Goal: Book appointment/travel/reservation

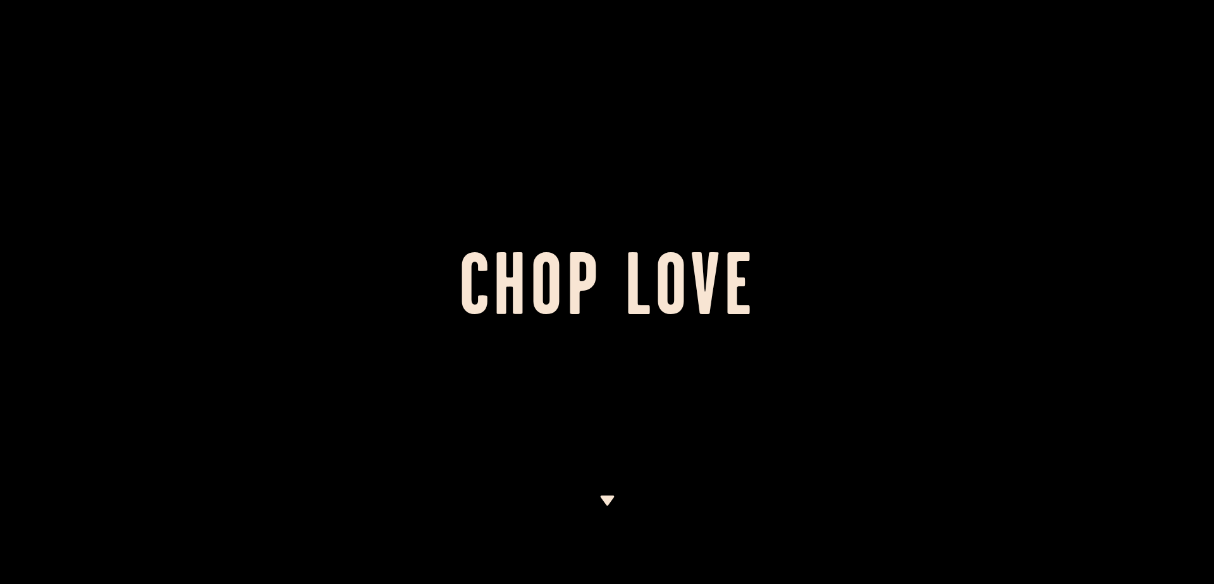
click at [602, 498] on img at bounding box center [607, 501] width 16 height 10
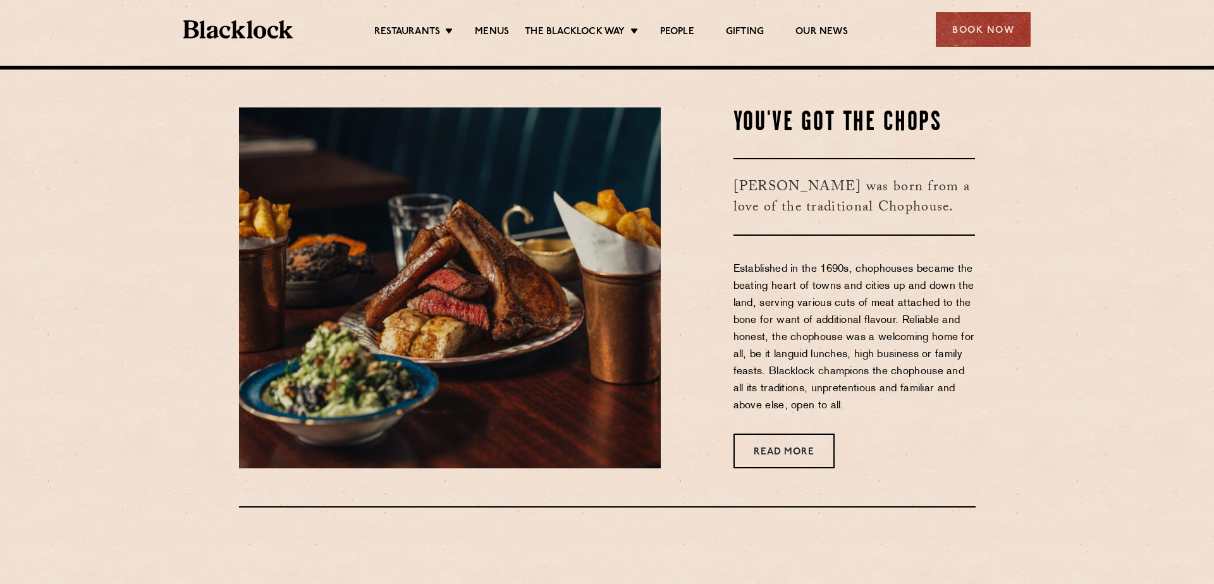
scroll to position [518, 0]
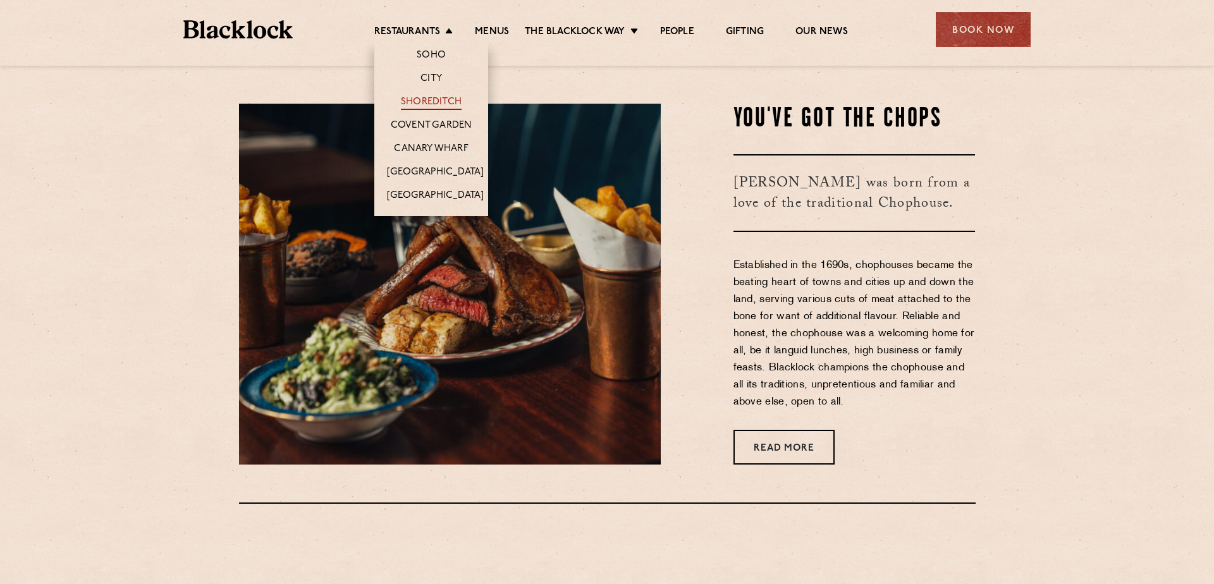
click at [429, 104] on link "Shoreditch" at bounding box center [431, 103] width 61 height 14
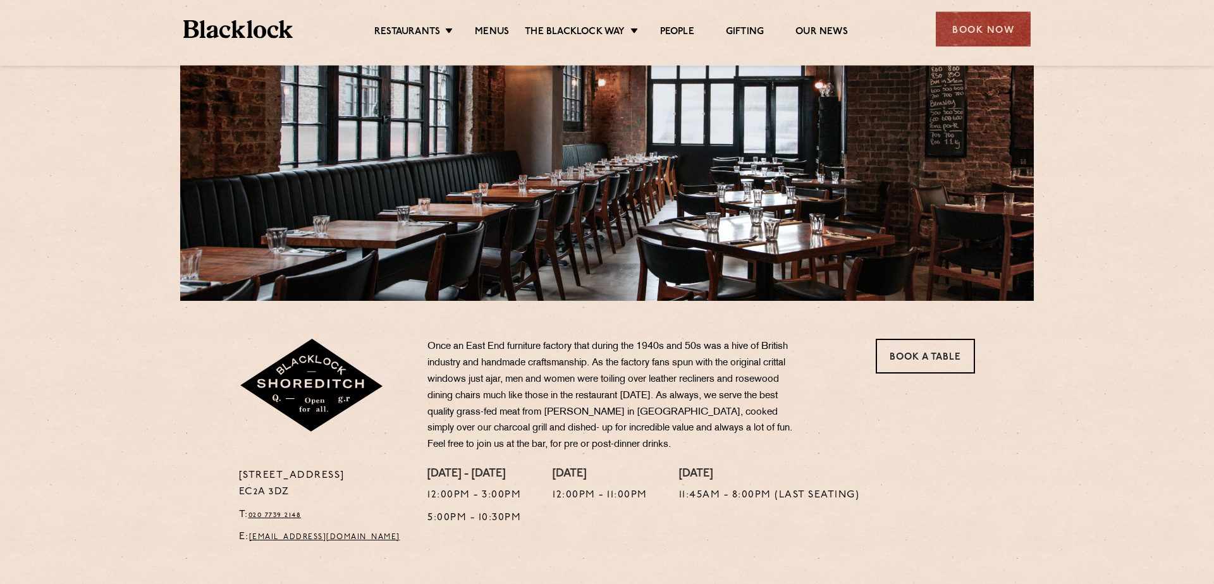
scroll to position [216, 0]
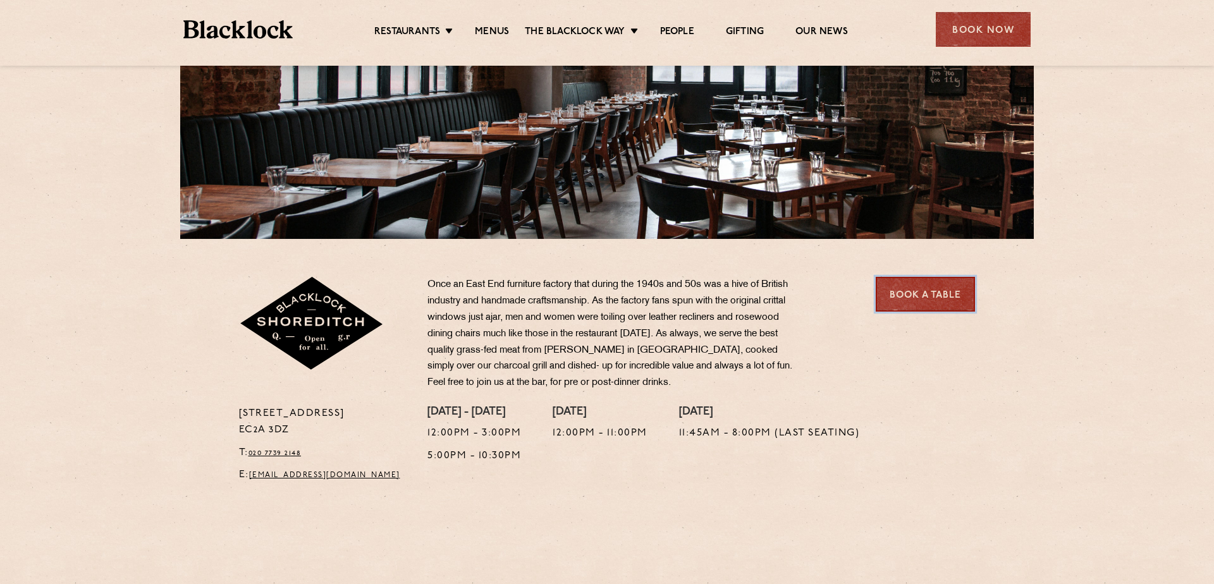
click at [914, 293] on link "Book a Table" at bounding box center [925, 294] width 99 height 35
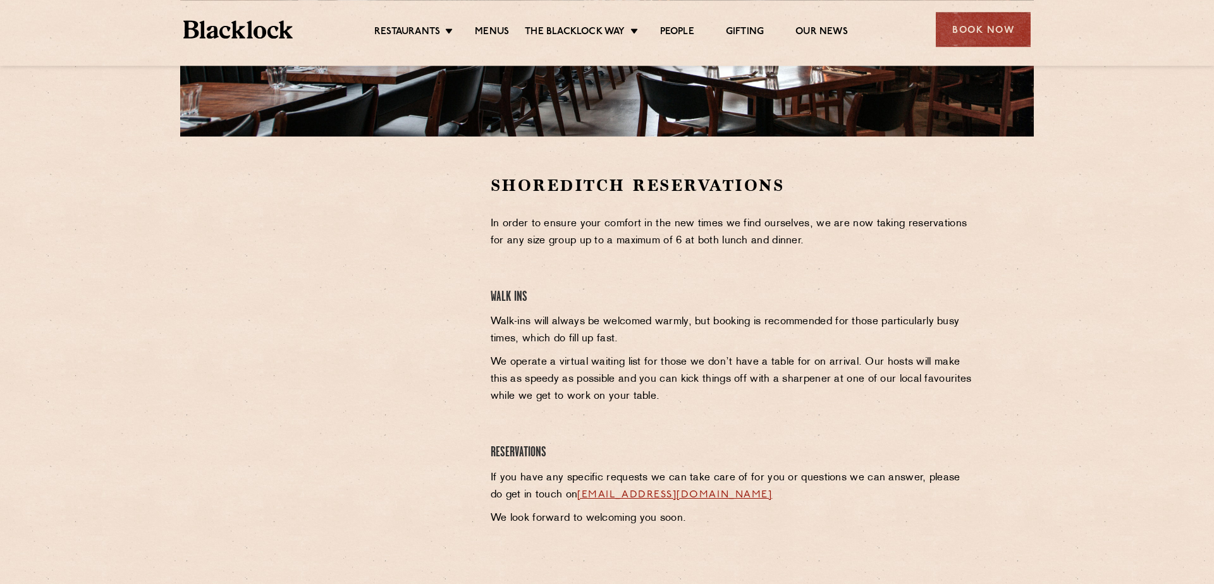
scroll to position [288, 0]
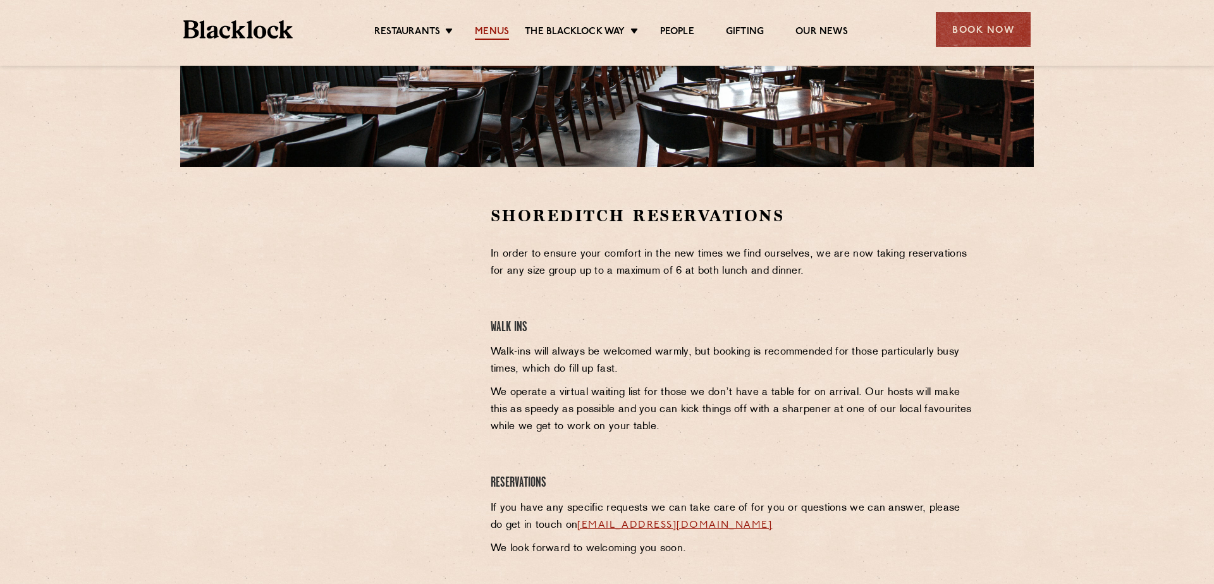
click at [503, 29] on link "Menus" at bounding box center [492, 33] width 34 height 14
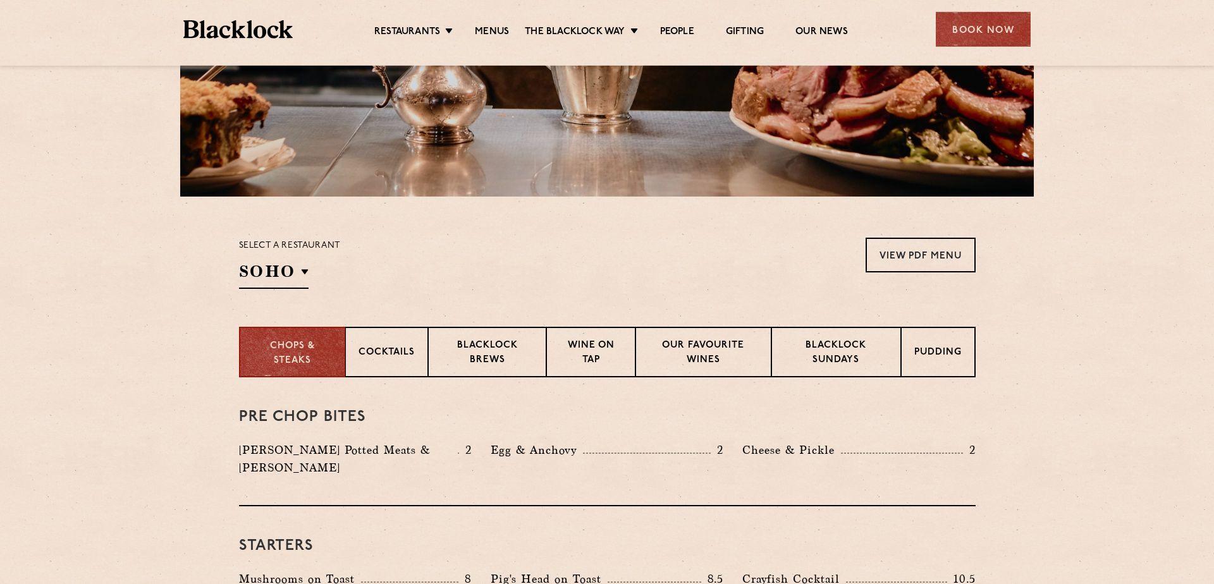
scroll to position [288, 0]
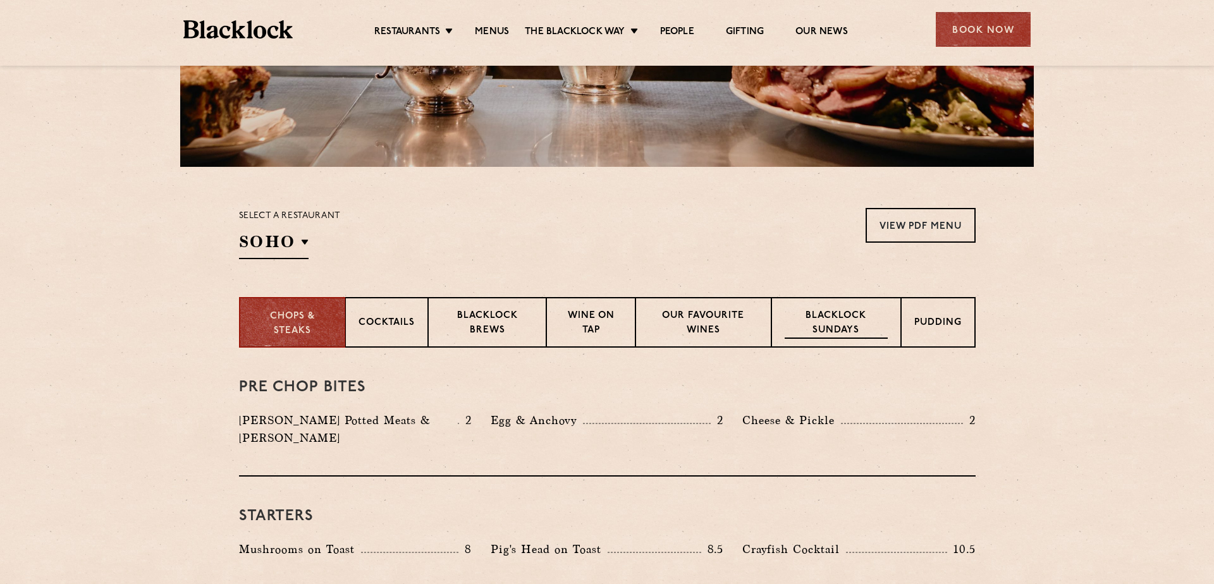
click at [857, 317] on p "Blacklock Sundays" at bounding box center [836, 324] width 102 height 30
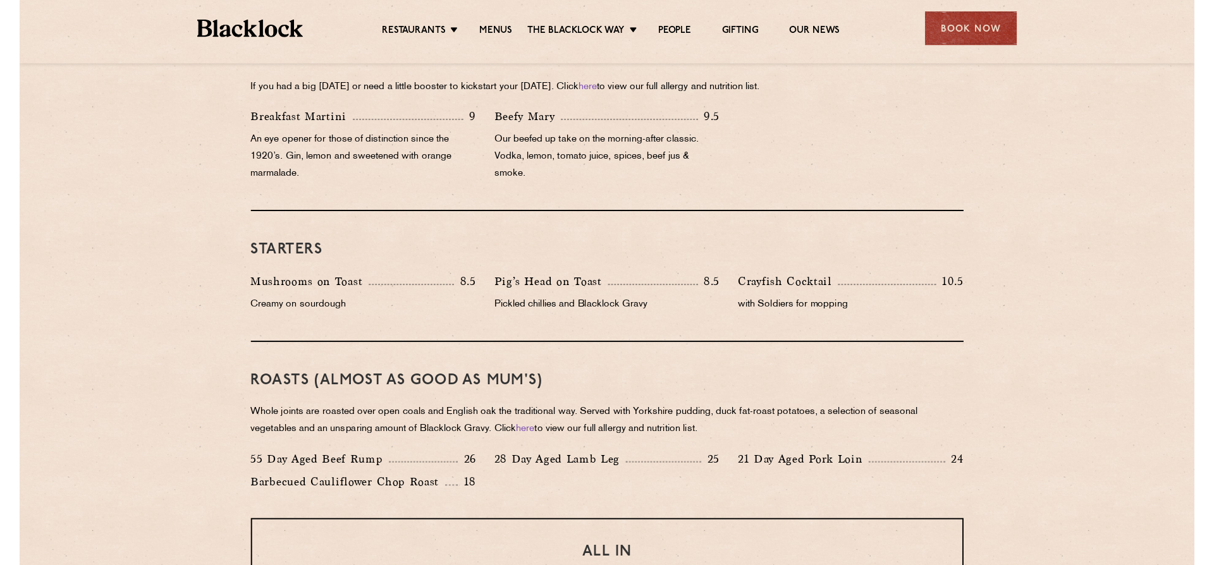
scroll to position [504, 0]
